Goal: Task Accomplishment & Management: Manage account settings

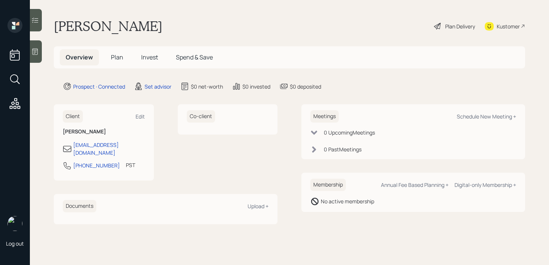
click at [38, 51] on icon at bounding box center [34, 51] width 7 height 7
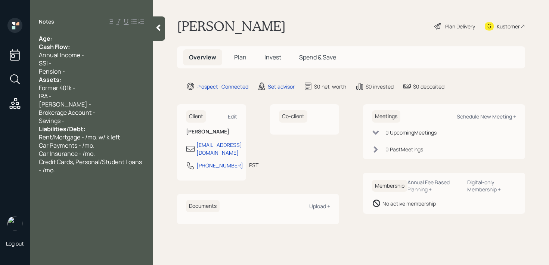
click at [99, 26] on div "Notes Age: Cash Flow: Annual Income - SSI - Pension - Assets: Former 401k - IRA…" at bounding box center [91, 137] width 123 height 238
click at [99, 34] on div "Age:" at bounding box center [91, 38] width 105 height 8
click at [71, 41] on div "Age:" at bounding box center [91, 38] width 105 height 8
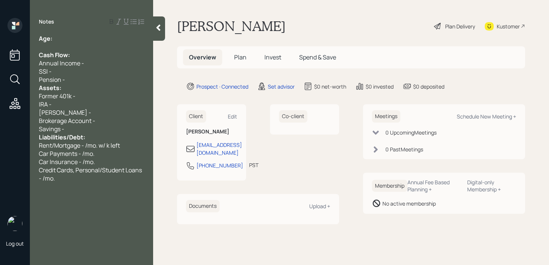
click at [84, 85] on div "Assets:" at bounding box center [91, 88] width 105 height 8
click at [85, 81] on div "Pension -" at bounding box center [91, 79] width 105 height 8
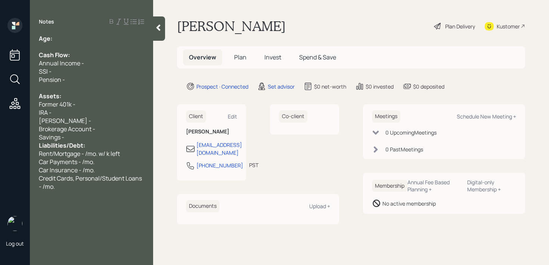
click at [72, 120] on div "[PERSON_NAME] -" at bounding box center [91, 120] width 105 height 8
click at [73, 140] on div "Age: Cash Flow: Annual Income - SSI - Pension - Assets: Former 401k - IRA - [PE…" at bounding box center [91, 112] width 105 height 156
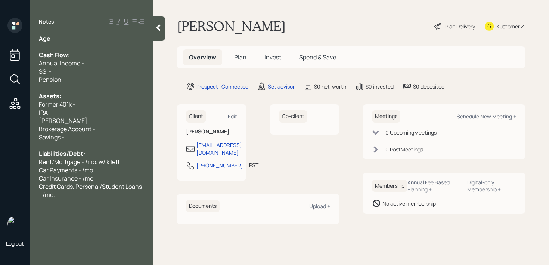
click at [75, 116] on div "[PERSON_NAME] -" at bounding box center [91, 120] width 105 height 8
click at [75, 114] on div "IRA -" at bounding box center [91, 112] width 105 height 8
click at [87, 196] on div "Credit Cards, Personal/Student Loans - /mo." at bounding box center [91, 190] width 105 height 16
click at [106, 115] on div "IRA - 250k" at bounding box center [91, 112] width 105 height 8
click at [94, 40] on div "Age:" at bounding box center [91, 38] width 105 height 8
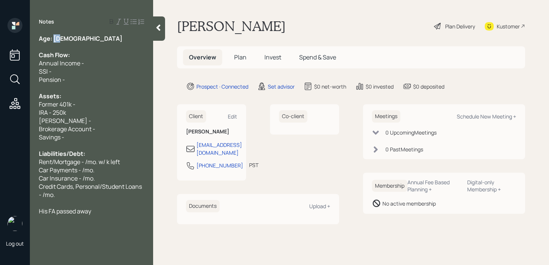
drag, startPoint x: 64, startPoint y: 40, endPoint x: 54, endPoint y: 39, distance: 10.1
click at [54, 39] on div "Age: [DEMOGRAPHIC_DATA]" at bounding box center [91, 38] width 105 height 8
click at [102, 82] on div "Pension -" at bounding box center [91, 79] width 105 height 8
click at [91, 107] on div "Former 401k -" at bounding box center [91, 104] width 105 height 8
click at [90, 115] on div "IRA - 250k" at bounding box center [91, 112] width 105 height 8
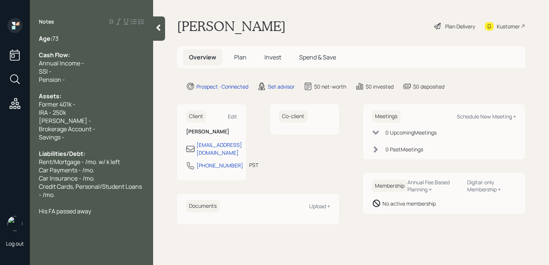
click at [70, 125] on span "Brokerage Account -" at bounding box center [67, 129] width 56 height 8
drag, startPoint x: 87, startPoint y: 106, endPoint x: 0, endPoint y: 104, distance: 86.6
click at [0, 104] on div "Log out Notes Age: [DEMOGRAPHIC_DATA] Cash Flow: Annual Income - SSI - Pension …" at bounding box center [274, 132] width 549 height 265
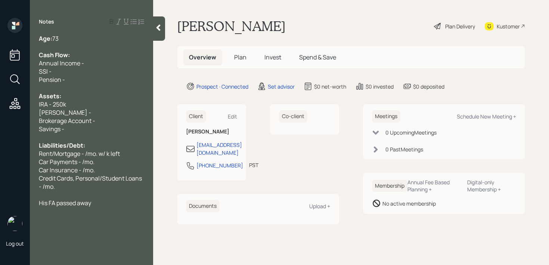
click at [79, 119] on span "Brokerage Account -" at bounding box center [67, 120] width 56 height 8
click at [85, 111] on div "[PERSON_NAME] -" at bounding box center [91, 112] width 105 height 8
drag, startPoint x: 85, startPoint y: 111, endPoint x: 0, endPoint y: 111, distance: 85.4
click at [0, 111] on div "Log out Notes Age: [DEMOGRAPHIC_DATA] Cash Flow: Annual Income - SSI - Pension …" at bounding box center [274, 132] width 549 height 265
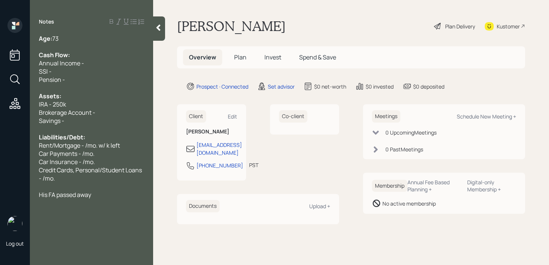
click at [124, 111] on div "Brokerage Account -" at bounding box center [91, 112] width 105 height 8
drag, startPoint x: 124, startPoint y: 111, endPoint x: 5, endPoint y: 110, distance: 119.0
click at [5, 110] on div "Log out Notes Age: [DEMOGRAPHIC_DATA] Cash Flow: Annual Income - SSI - Pension …" at bounding box center [274, 132] width 549 height 265
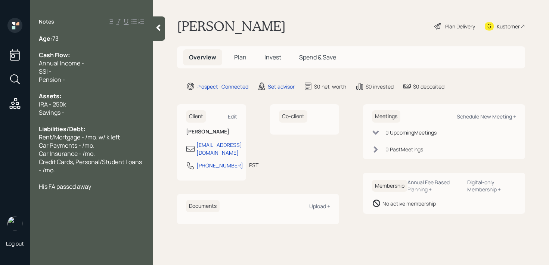
click at [68, 109] on div "Savings -" at bounding box center [91, 112] width 105 height 8
click at [103, 186] on div "His FA passed away" at bounding box center [91, 186] width 105 height 8
click at [106, 115] on div "Savings -" at bounding box center [91, 112] width 105 height 8
click at [88, 186] on span "His FA passed away" at bounding box center [65, 186] width 52 height 8
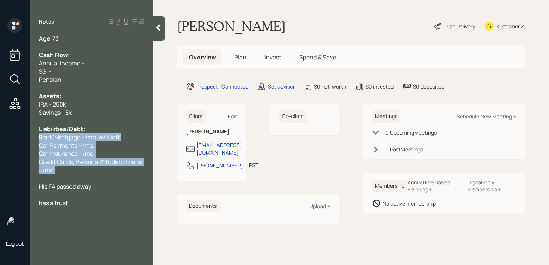
drag, startPoint x: 85, startPoint y: 170, endPoint x: 34, endPoint y: 140, distance: 58.7
click at [35, 140] on div "Age: [DEMOGRAPHIC_DATA] Cash Flow: Annual Income - SSI - Pension - Assets: IRA …" at bounding box center [91, 120] width 123 height 172
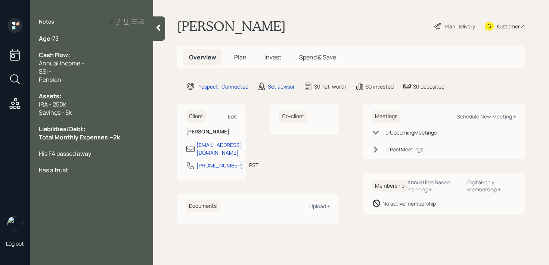
click at [131, 134] on div "Total Monthly Expenses ~2k" at bounding box center [91, 137] width 105 height 8
drag, startPoint x: 137, startPoint y: 138, endPoint x: 0, endPoint y: 138, distance: 137.3
click at [0, 138] on div "Log out Notes Age: [DEMOGRAPHIC_DATA] Cash Flow: Annual Income - SSI - Pension …" at bounding box center [274, 132] width 549 height 265
click at [73, 147] on div at bounding box center [91, 145] width 105 height 8
click at [118, 152] on div "His FA passed away" at bounding box center [91, 153] width 105 height 8
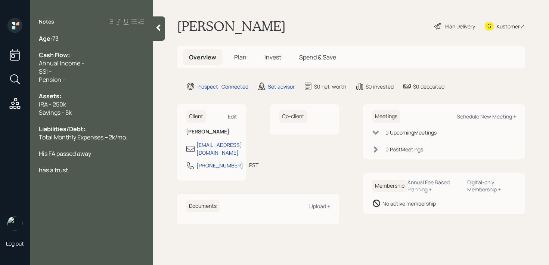
click at [126, 159] on div at bounding box center [91, 161] width 105 height 8
click at [133, 139] on div "Total Monthly Expenses ~2k/mo." at bounding box center [91, 137] width 105 height 8
click at [129, 104] on div "IRA - 250k" at bounding box center [91, 104] width 105 height 8
click at [123, 83] on div "Pension -" at bounding box center [91, 79] width 105 height 8
click at [121, 75] on div "Age: [DEMOGRAPHIC_DATA] Cash Flow: Annual Income - SSI - Pension - Assets: IRA …" at bounding box center [91, 104] width 105 height 140
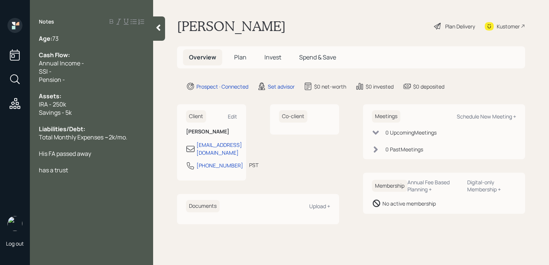
click at [121, 68] on div "SSI -" at bounding box center [91, 71] width 105 height 8
click at [103, 69] on div "SSI - /mo." at bounding box center [91, 71] width 105 height 8
drag, startPoint x: 72, startPoint y: 37, endPoint x: 56, endPoint y: 37, distance: 16.0
click at [56, 37] on div "Age: [DEMOGRAPHIC_DATA]" at bounding box center [91, 38] width 105 height 8
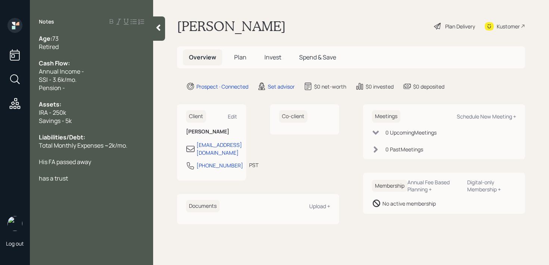
click at [72, 82] on span "SSI - 3.6k/mo." at bounding box center [58, 79] width 38 height 8
click at [72, 84] on div "Pension -" at bounding box center [91, 88] width 105 height 8
click at [90, 80] on div "SSI - 3.6k/mo." at bounding box center [91, 79] width 105 height 8
drag, startPoint x: 92, startPoint y: 71, endPoint x: 0, endPoint y: 71, distance: 92.2
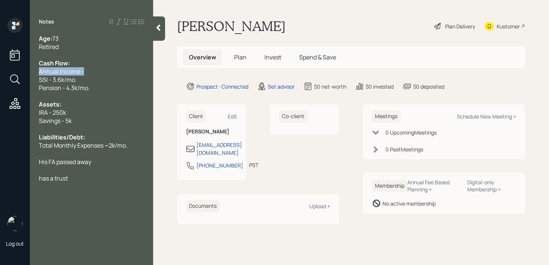
click at [0, 71] on div "Log out Notes Age: [DEMOGRAPHIC_DATA] Retired Cash Flow: Annual Income - SSI - …" at bounding box center [274, 132] width 549 height 265
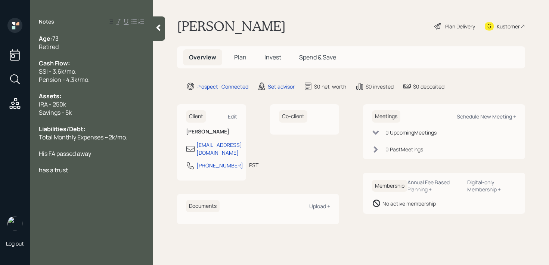
click at [66, 52] on div at bounding box center [91, 55] width 105 height 8
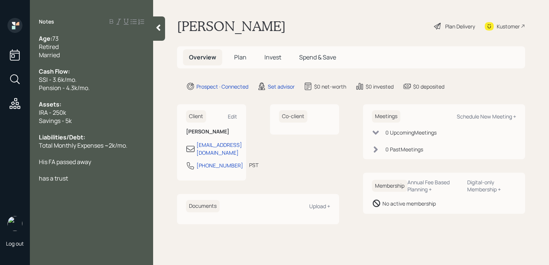
click at [69, 150] on div at bounding box center [91, 153] width 105 height 8
click at [69, 174] on div "has a trust" at bounding box center [91, 178] width 105 height 8
click at [69, 176] on div "has a trust" at bounding box center [91, 178] width 105 height 8
click at [128, 97] on div at bounding box center [91, 96] width 105 height 8
click at [118, 118] on div "Savings - 5k" at bounding box center [91, 120] width 105 height 8
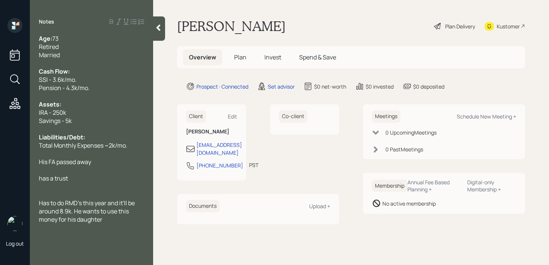
click at [118, 118] on div "Savings - 5k" at bounding box center [91, 120] width 105 height 8
click at [110, 150] on div at bounding box center [91, 153] width 105 height 8
click at [109, 153] on div at bounding box center [91, 153] width 105 height 8
click at [108, 160] on div "His FA passed away" at bounding box center [91, 161] width 105 height 8
click at [104, 175] on div "has a trust" at bounding box center [91, 178] width 105 height 8
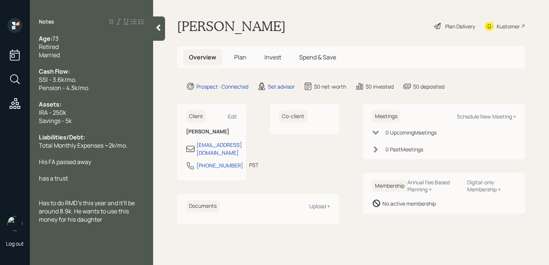
click at [158, 24] on icon at bounding box center [157, 27] width 7 height 7
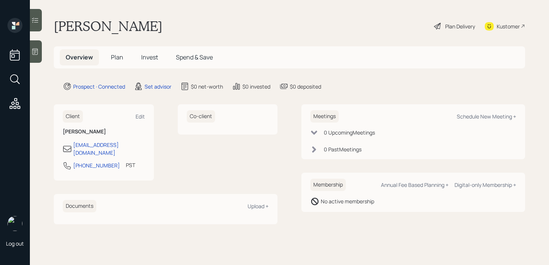
click at [482, 112] on div "Meetings Schedule New Meeting +" at bounding box center [413, 116] width 206 height 12
click at [482, 122] on div "Meetings Schedule New Meeting +" at bounding box center [413, 116] width 206 height 12
click at [488, 114] on div "Schedule New Meeting +" at bounding box center [485, 116] width 59 height 7
select select "round-[PERSON_NAME]"
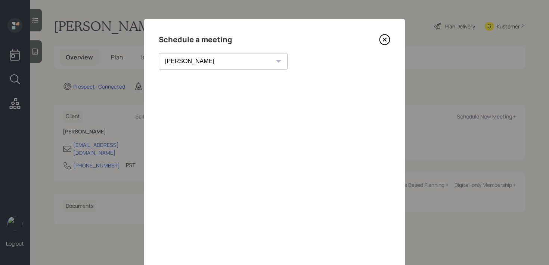
click at [385, 40] on icon at bounding box center [384, 39] width 3 height 3
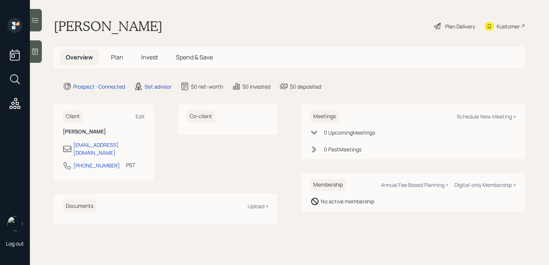
click at [33, 52] on icon at bounding box center [35, 52] width 6 height 6
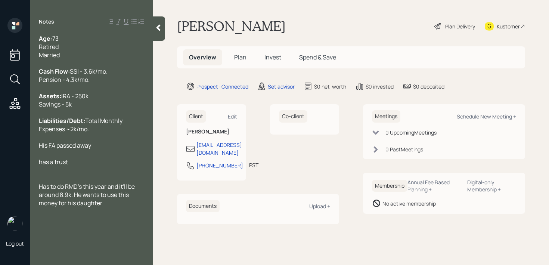
click at [78, 200] on span "Has to do RMD's this year and it'll be around 8.9k. He wants to use this money …" at bounding box center [87, 194] width 97 height 25
click at [78, 182] on div at bounding box center [91, 178] width 105 height 8
click at [108, 157] on div at bounding box center [91, 153] width 105 height 8
click at [110, 149] on div "His FA passed away" at bounding box center [91, 145] width 105 height 8
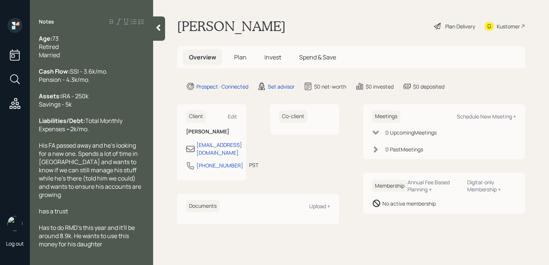
click at [106, 248] on div "Has to do RMD's this year and it'll be around 8.9k. He wants to use this money …" at bounding box center [91, 235] width 105 height 25
click at [76, 248] on span "Has to do RMD's this year and it'll be around 8.9k. He wants to use this money …" at bounding box center [87, 235] width 97 height 25
drag, startPoint x: 72, startPoint y: 216, endPoint x: 19, endPoint y: 216, distance: 52.6
click at [19, 216] on div "Log out Notes Age: [DEMOGRAPHIC_DATA] Retired Married Cash Flow: SSI - 3.6k/mo.…" at bounding box center [274, 132] width 549 height 265
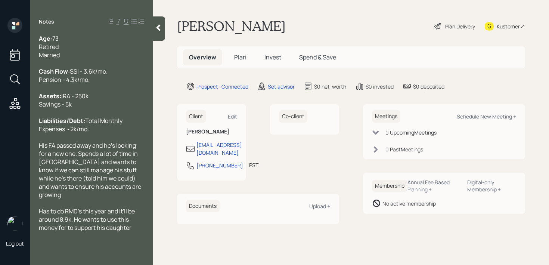
click at [155, 31] on div at bounding box center [159, 28] width 12 height 24
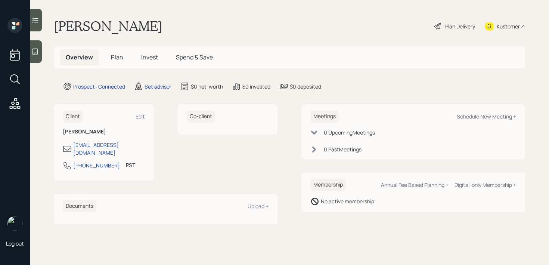
click at [195, 19] on div "[PERSON_NAME] Plan Delivery Kustomer" at bounding box center [289, 26] width 471 height 16
